Goal: Task Accomplishment & Management: Manage account settings

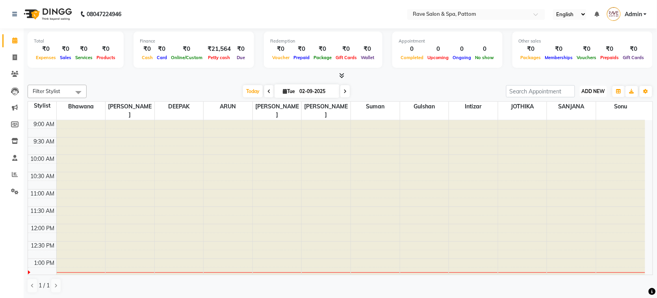
click at [600, 94] on button "ADD NEW Toggle Dropdown" at bounding box center [593, 91] width 27 height 11
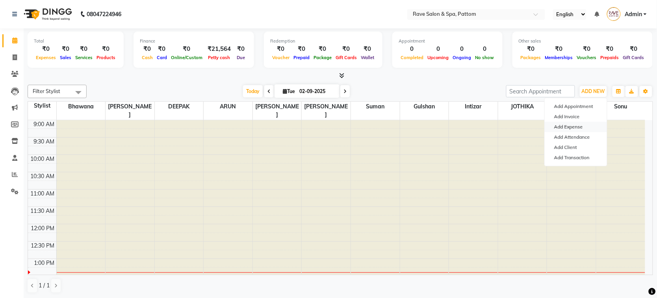
click at [576, 129] on link "Add Expense" at bounding box center [576, 127] width 62 height 10
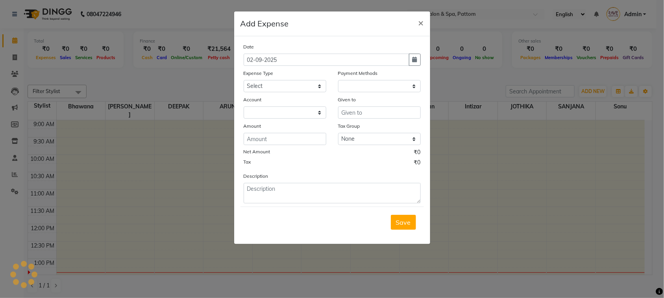
select select "1"
select select "2362"
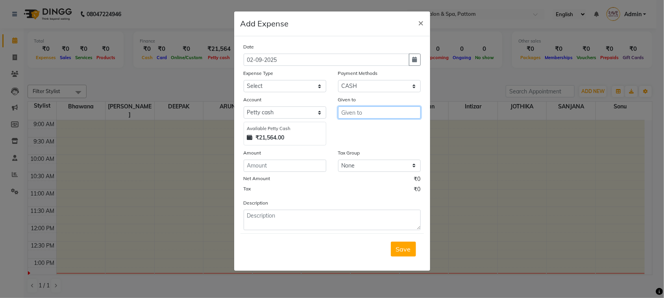
click at [352, 107] on input "text" at bounding box center [379, 112] width 83 height 12
click at [306, 79] on div "Expense Type Select Accounting Charge CA Advance Salary [PERSON_NAME] Building …" at bounding box center [285, 80] width 94 height 23
click at [306, 83] on select "Select Accounting Charge CA Advance Salary [PERSON_NAME] Building Rent Anju Ano…" at bounding box center [285, 86] width 83 height 12
select select "2126"
click at [306, 87] on select "Select Accounting Charge CA Advance Salary [PERSON_NAME] Building Rent Anju Ano…" at bounding box center [285, 86] width 83 height 12
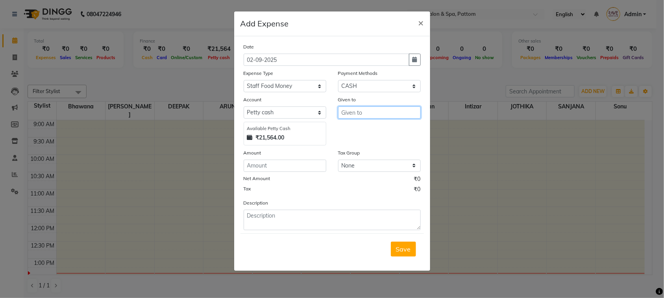
click at [349, 107] on input "text" at bounding box center [379, 112] width 83 height 12
type input "10000"
click at [420, 25] on span "×" at bounding box center [422, 23] width 6 height 12
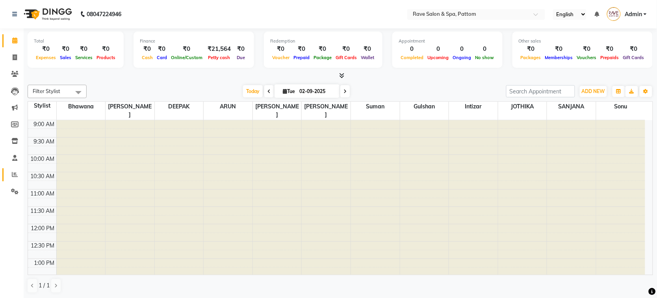
click at [13, 169] on link "Reports" at bounding box center [11, 174] width 19 height 13
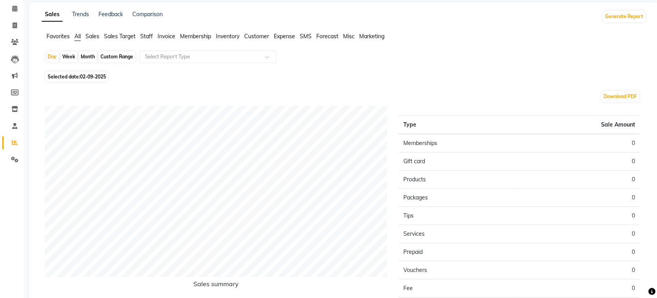
scroll to position [49, 0]
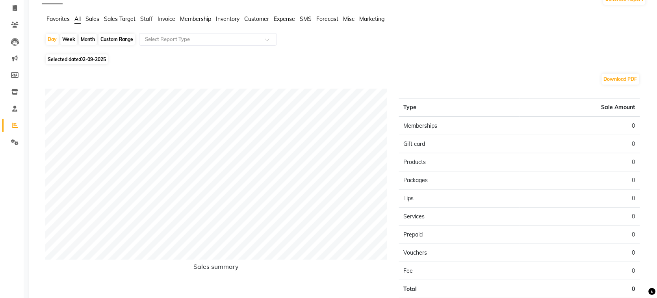
click at [96, 20] on span "Sales" at bounding box center [92, 18] width 14 height 7
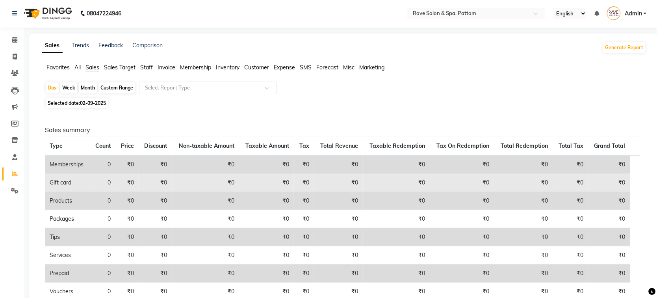
scroll to position [0, 0]
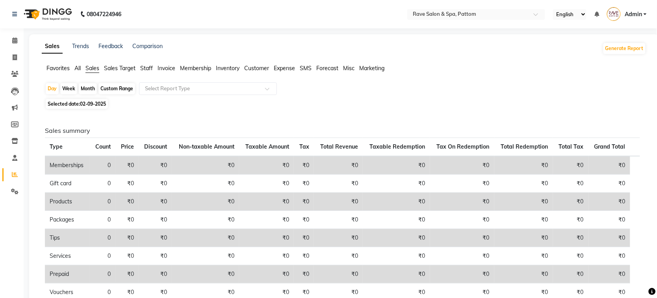
click at [102, 88] on div "Custom Range" at bounding box center [116, 88] width 37 height 11
select select "9"
select select "2025"
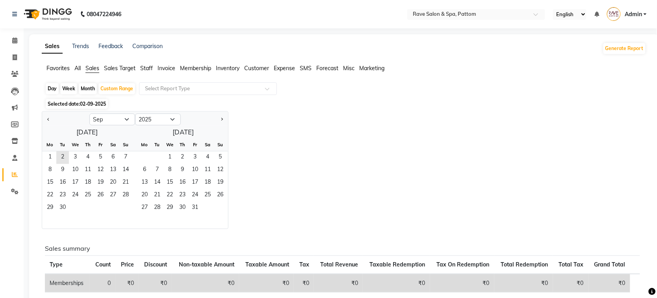
click at [95, 88] on div "Month" at bounding box center [88, 88] width 18 height 11
select select "9"
select select "2025"
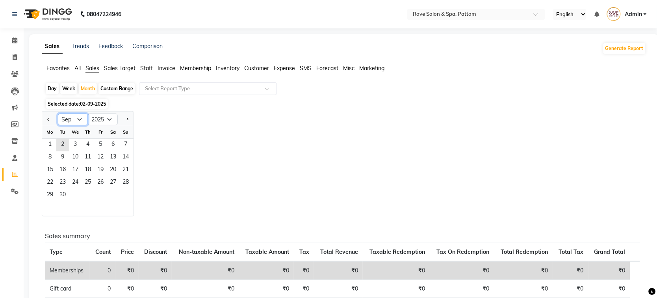
click at [62, 121] on select "Jan Feb Mar Apr May Jun [DATE] Aug Sep Oct Nov Dec" at bounding box center [73, 119] width 30 height 12
select select "3"
click at [58, 114] on select "Jan Feb Mar Apr May Jun [DATE] Aug Sep Oct Nov Dec" at bounding box center [73, 119] width 30 height 12
click at [113, 146] on span "1" at bounding box center [113, 145] width 13 height 13
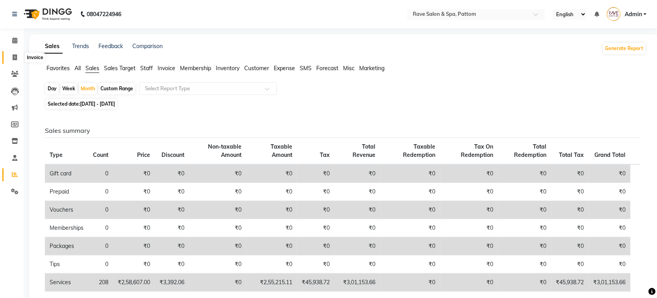
click at [12, 54] on span at bounding box center [15, 57] width 14 height 9
select select "service"
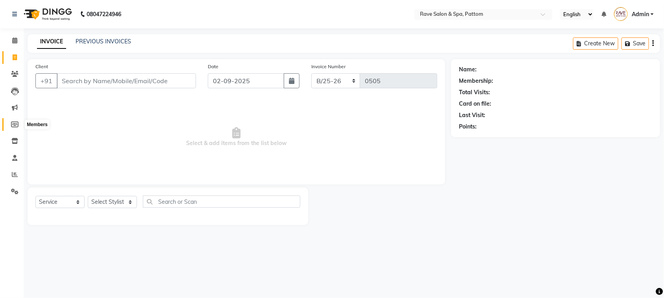
click at [12, 123] on icon at bounding box center [14, 124] width 7 height 6
select select
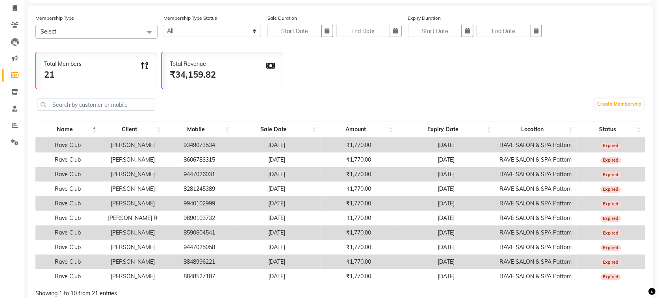
scroll to position [95, 0]
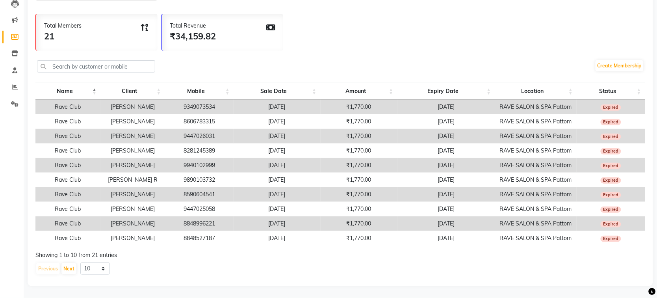
click at [226, 216] on td "8848996221" at bounding box center [199, 223] width 69 height 15
click at [152, 216] on td "[PERSON_NAME]" at bounding box center [132, 223] width 65 height 15
click at [182, 189] on td "8590604541" at bounding box center [199, 194] width 69 height 15
click at [196, 161] on td "9940102999" at bounding box center [199, 165] width 69 height 15
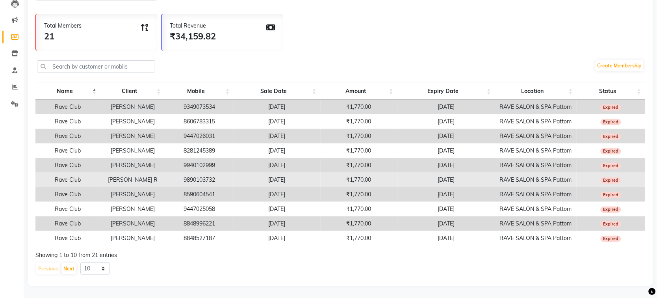
click at [230, 178] on td "9890103732" at bounding box center [199, 179] width 69 height 15
click at [215, 172] on td "9890103732" at bounding box center [199, 179] width 69 height 15
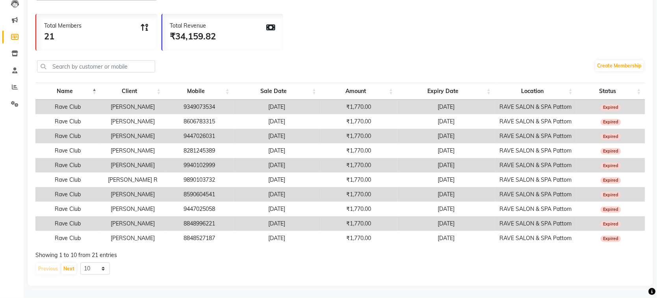
click at [119, 158] on td "[PERSON_NAME]" at bounding box center [132, 165] width 65 height 15
